Goal: Find contact information: Find phone

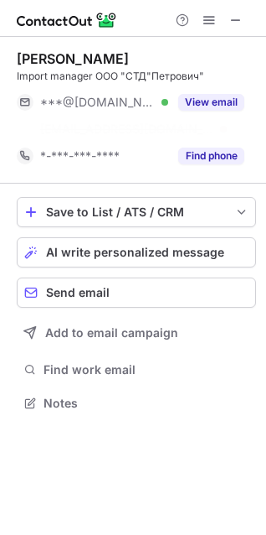
scroll to position [364, 266]
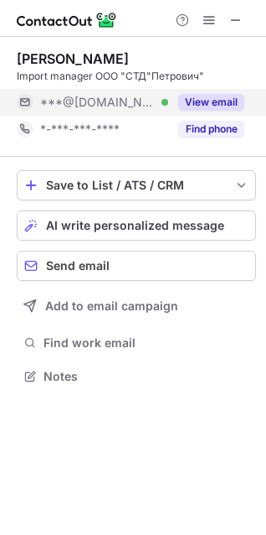
click at [204, 101] on button "View email" at bounding box center [211, 102] width 66 height 17
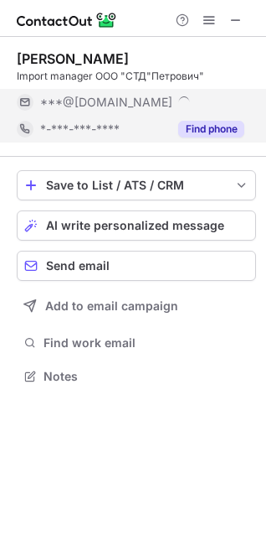
scroll to position [391, 266]
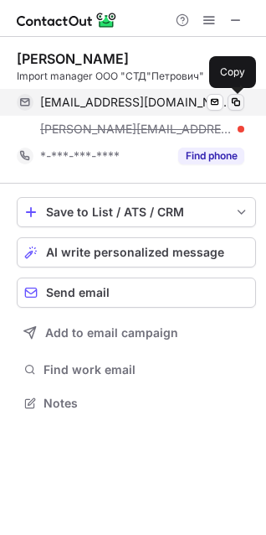
click at [236, 98] on span at bounding box center [236, 102] width 13 height 13
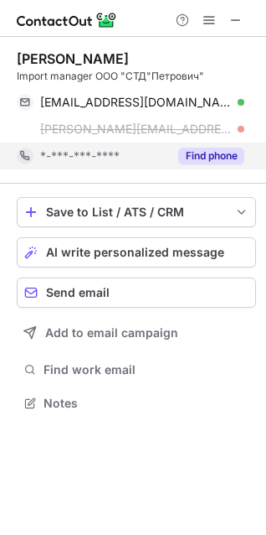
click at [231, 161] on button "Find phone" at bounding box center [211, 155] width 66 height 17
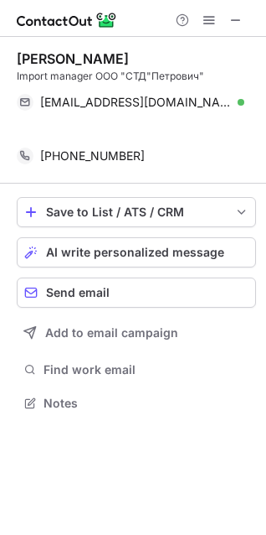
scroll to position [364, 266]
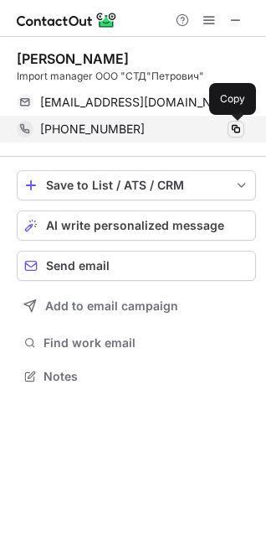
click at [232, 133] on span at bounding box center [236, 128] width 13 height 13
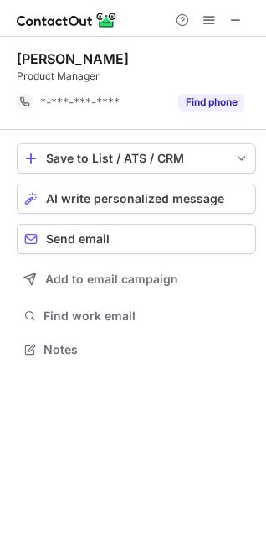
scroll to position [338, 266]
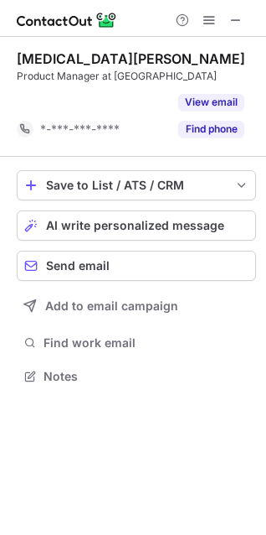
scroll to position [338, 266]
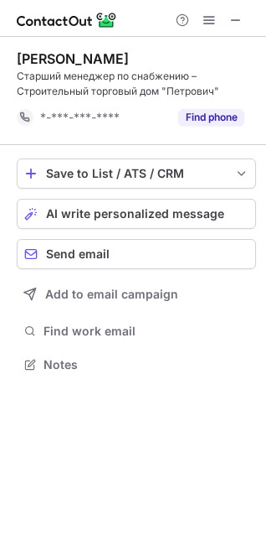
scroll to position [353, 266]
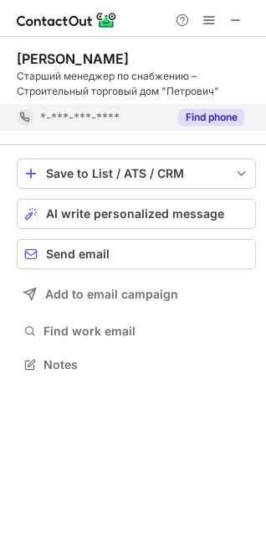
click at [216, 121] on button "Find phone" at bounding box center [211, 117] width 66 height 17
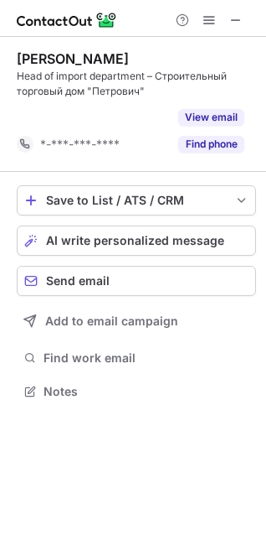
scroll to position [353, 266]
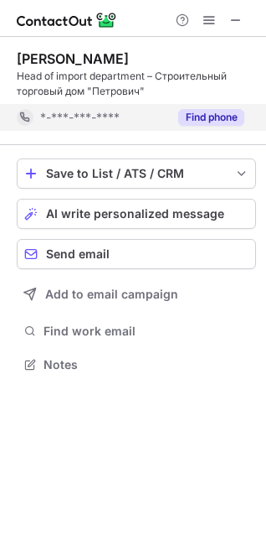
click at [192, 121] on button "Find phone" at bounding box center [211, 117] width 66 height 17
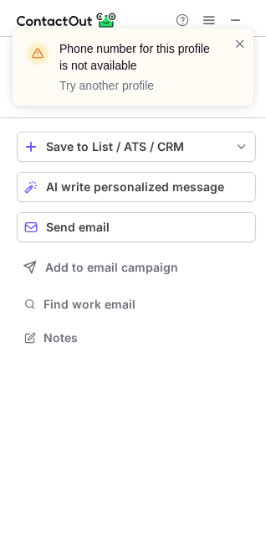
scroll to position [326, 266]
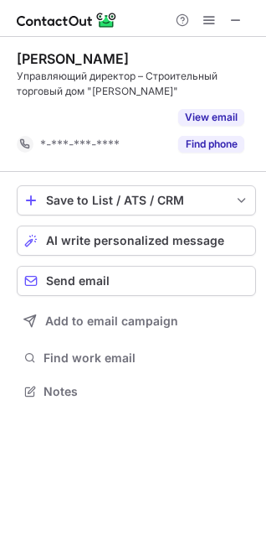
scroll to position [353, 266]
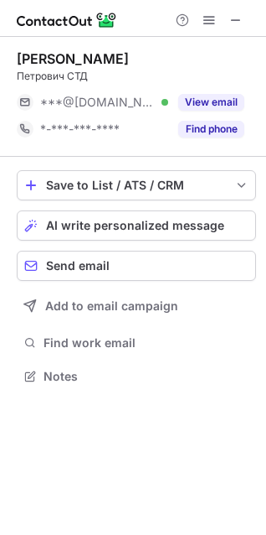
scroll to position [364, 266]
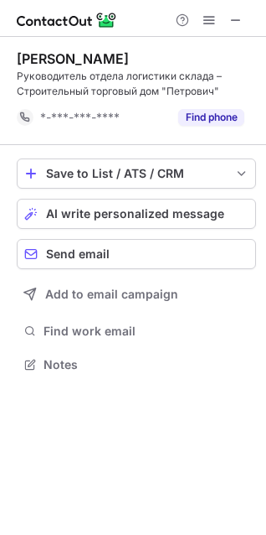
scroll to position [353, 266]
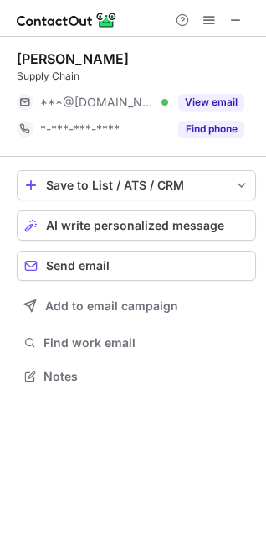
scroll to position [364, 266]
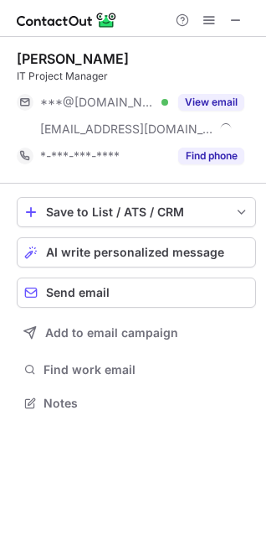
scroll to position [391, 266]
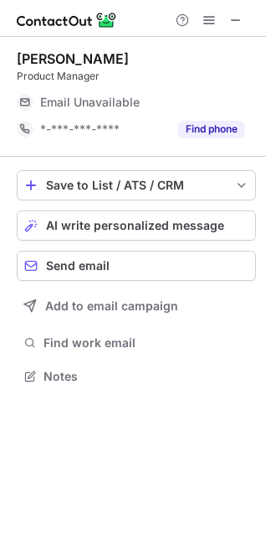
scroll to position [364, 266]
